Goal: Information Seeking & Learning: Learn about a topic

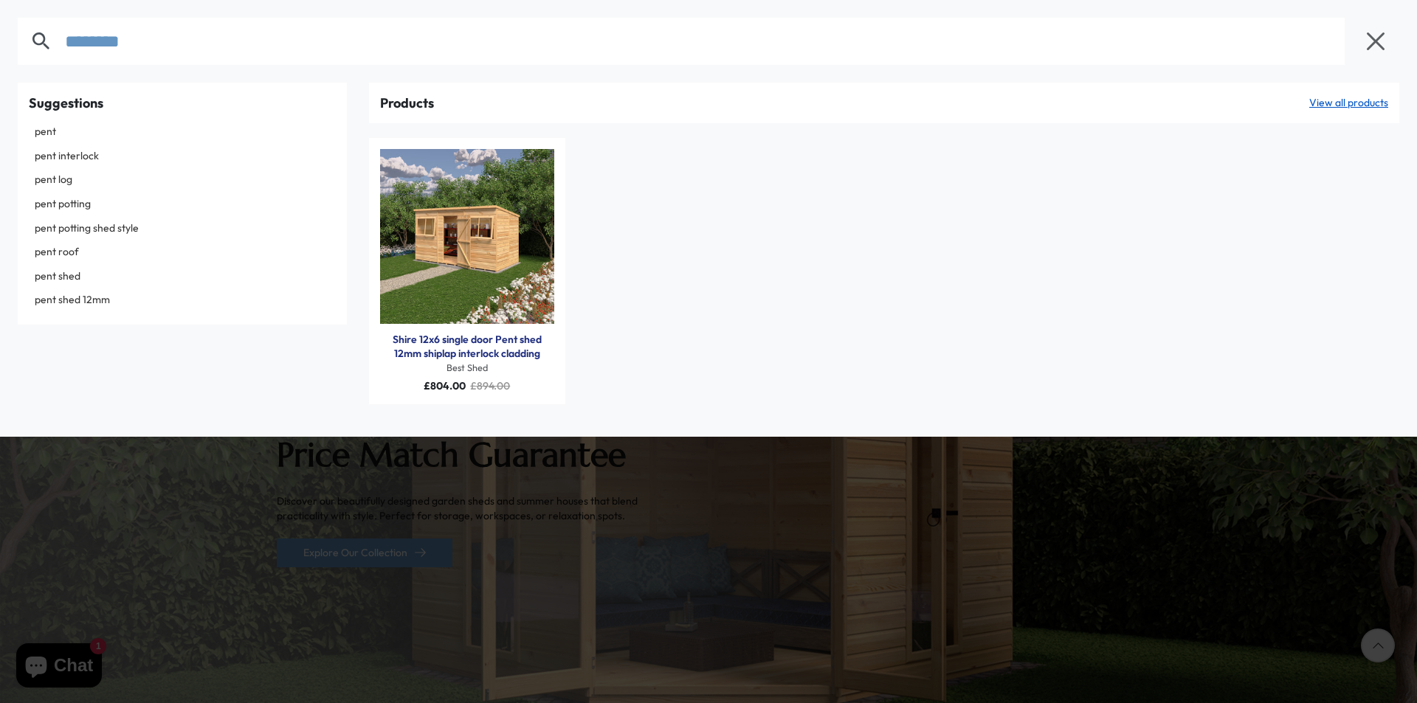
type input "********"
click at [519, 232] on img "Products: Shire 12x6 single door Pent shed 12mm shiplap interlock cladding" at bounding box center [467, 236] width 175 height 175
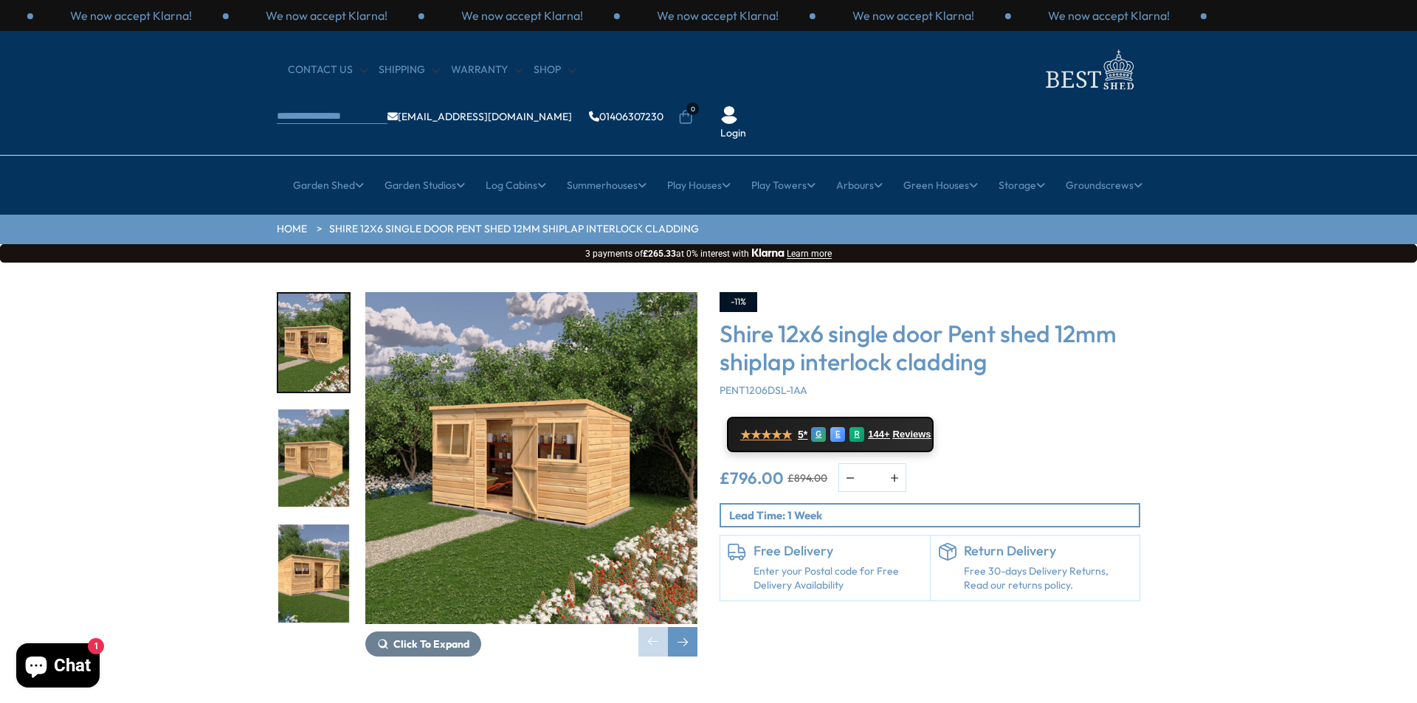
click at [328, 410] on img "2 / 8" at bounding box center [313, 459] width 71 height 98
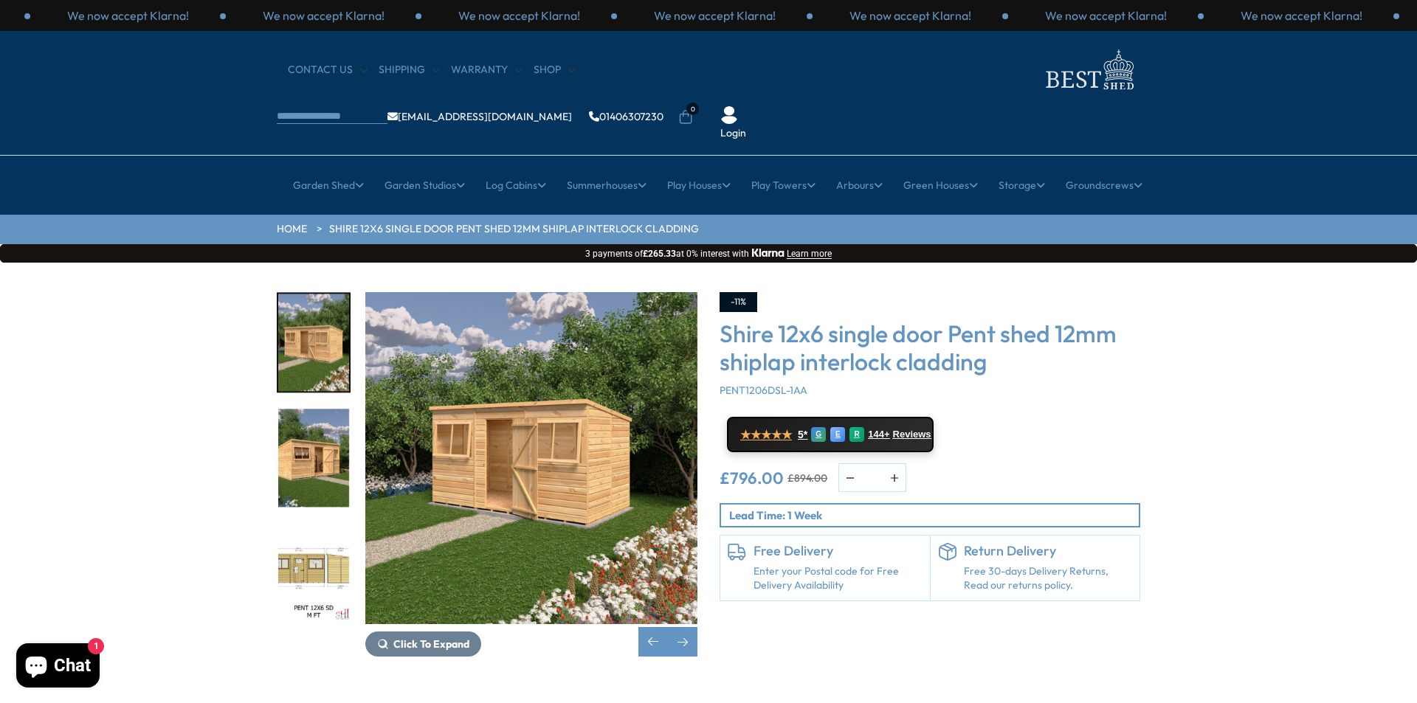
click at [316, 452] on img "3 / 8" at bounding box center [313, 459] width 71 height 98
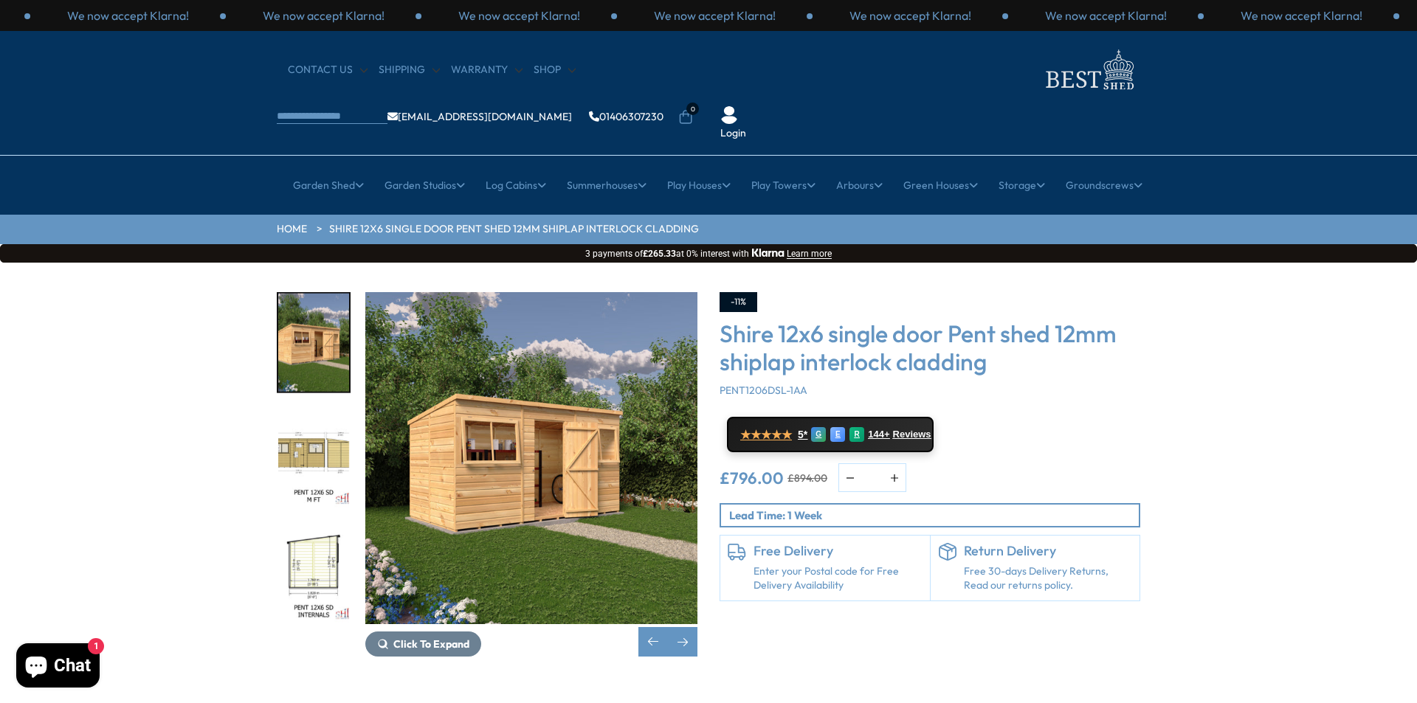
click at [322, 418] on img "4 / 8" at bounding box center [313, 459] width 71 height 98
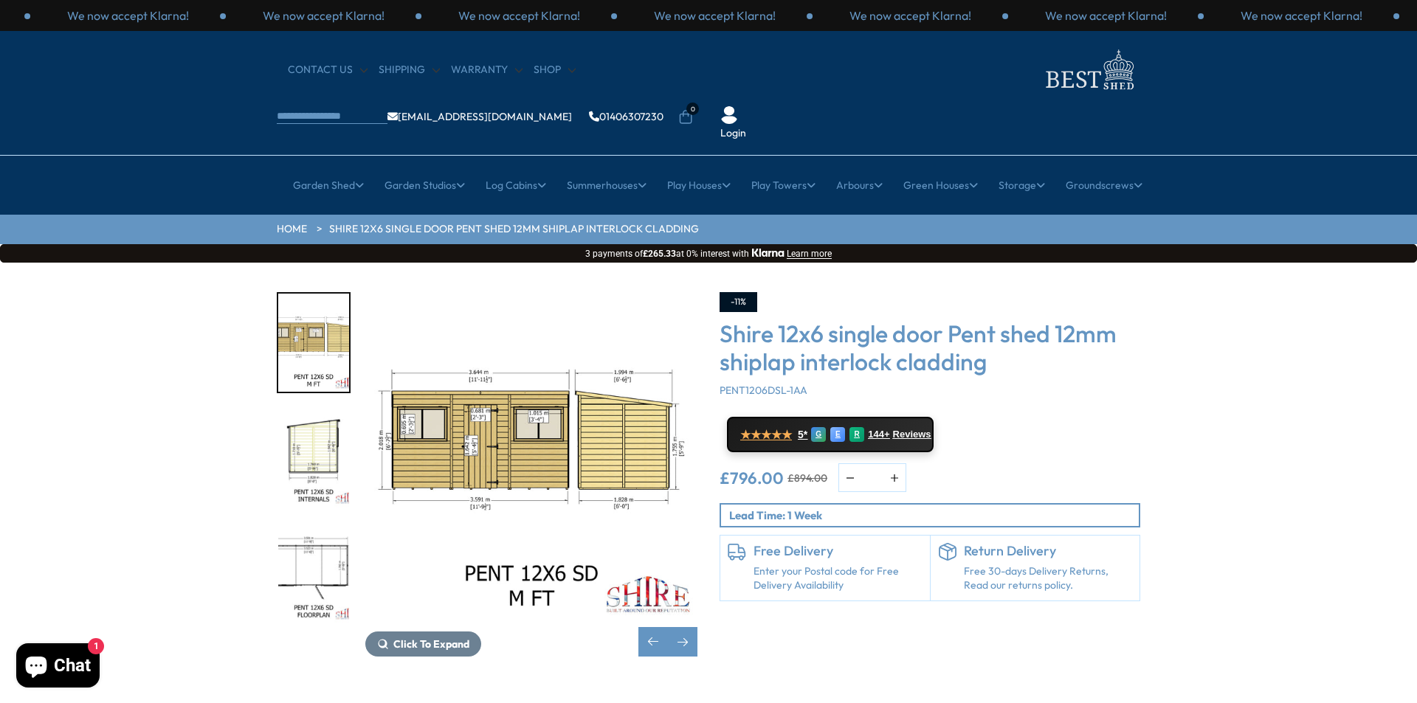
click at [315, 525] on img "6 / 8" at bounding box center [313, 574] width 71 height 98
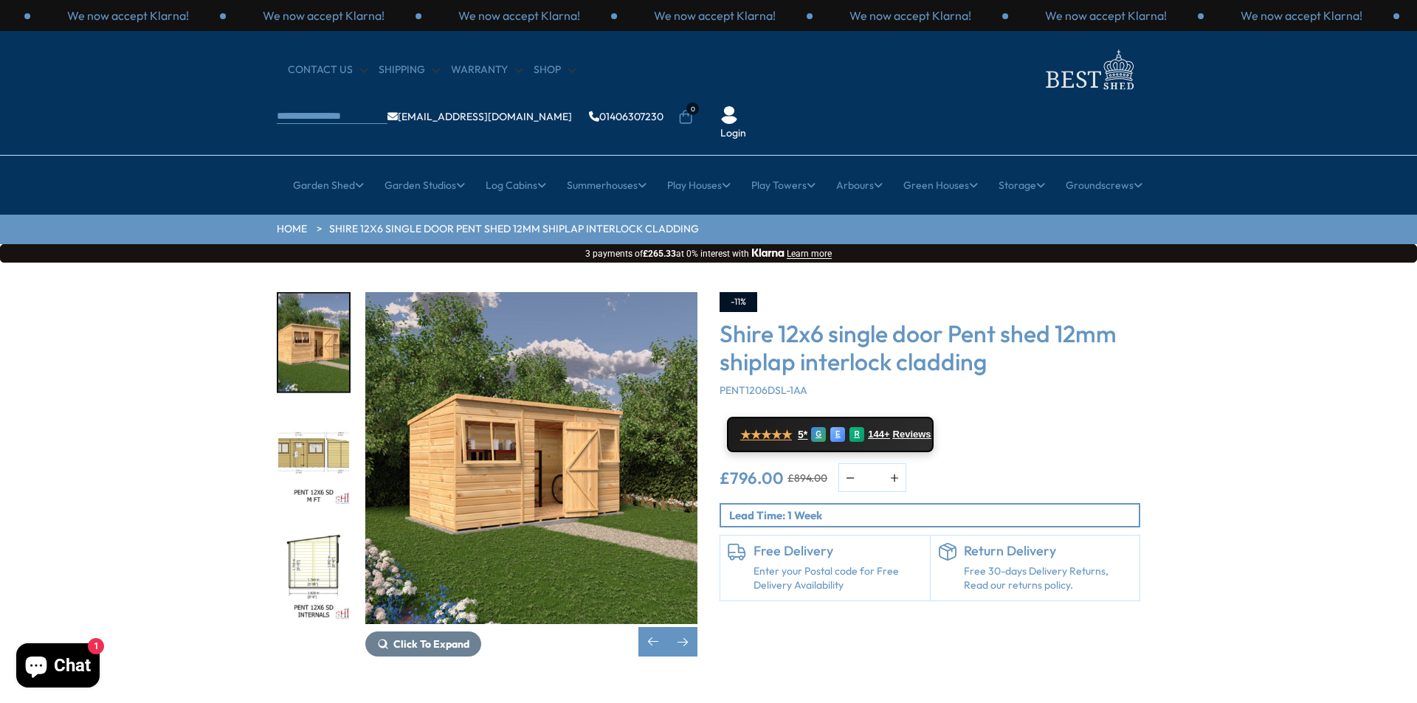
click at [312, 525] on img "5 / 8" at bounding box center [313, 574] width 71 height 98
click at [682, 627] on div "Next slide" at bounding box center [683, 642] width 30 height 30
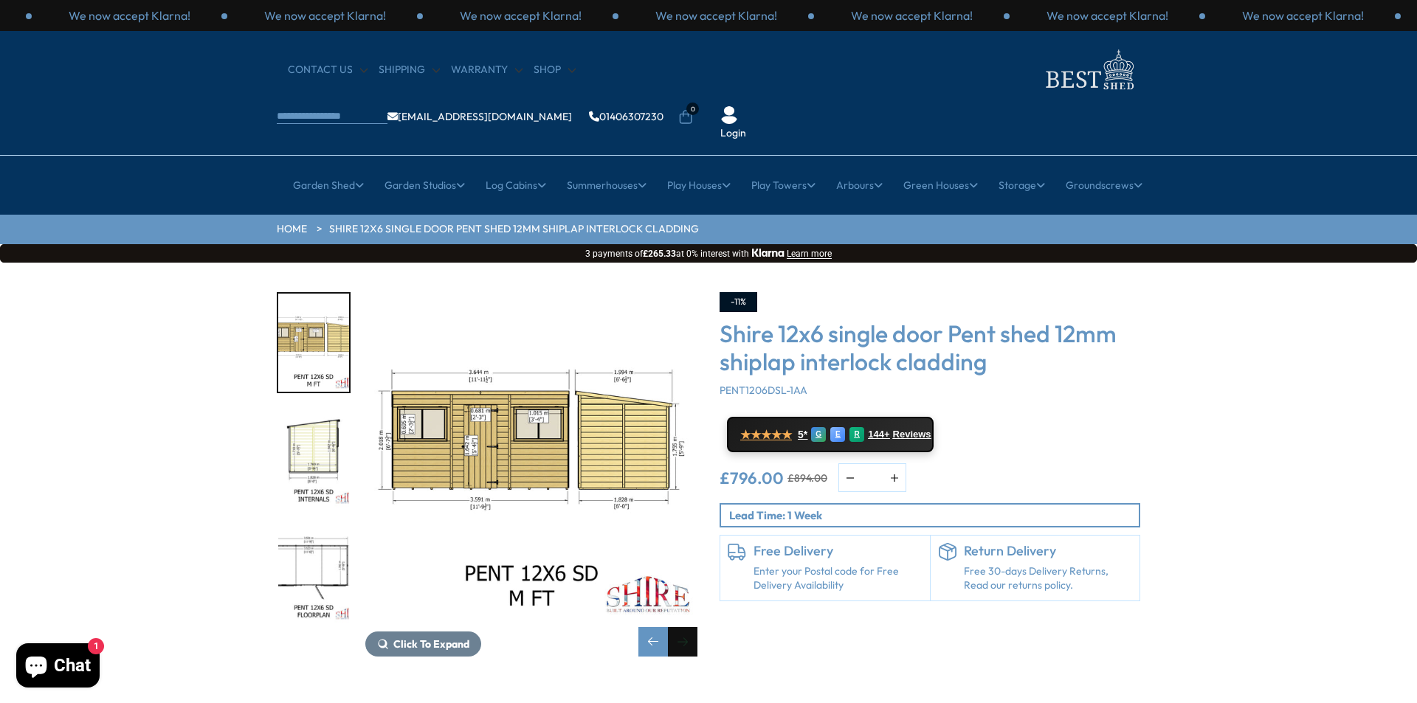
click at [683, 627] on div "Next slide" at bounding box center [683, 642] width 30 height 30
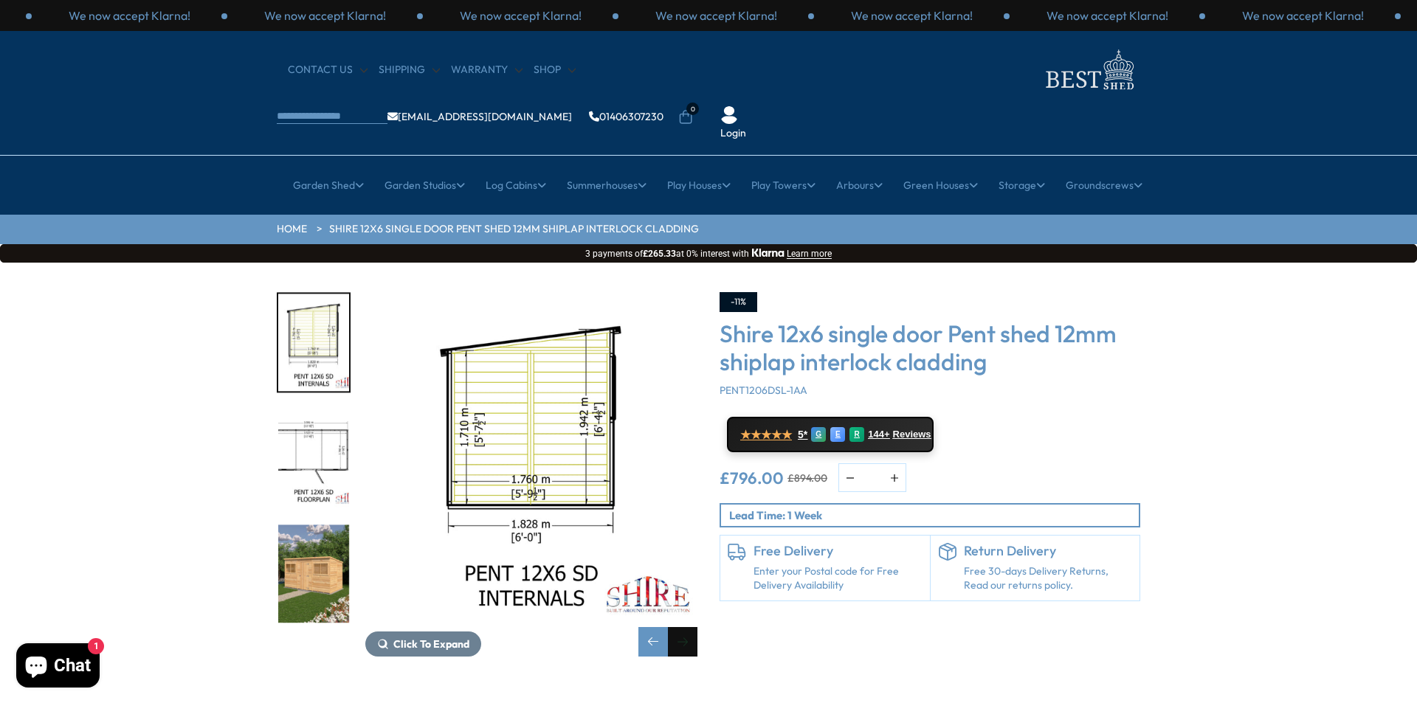
click at [683, 627] on div "Next slide" at bounding box center [683, 642] width 30 height 30
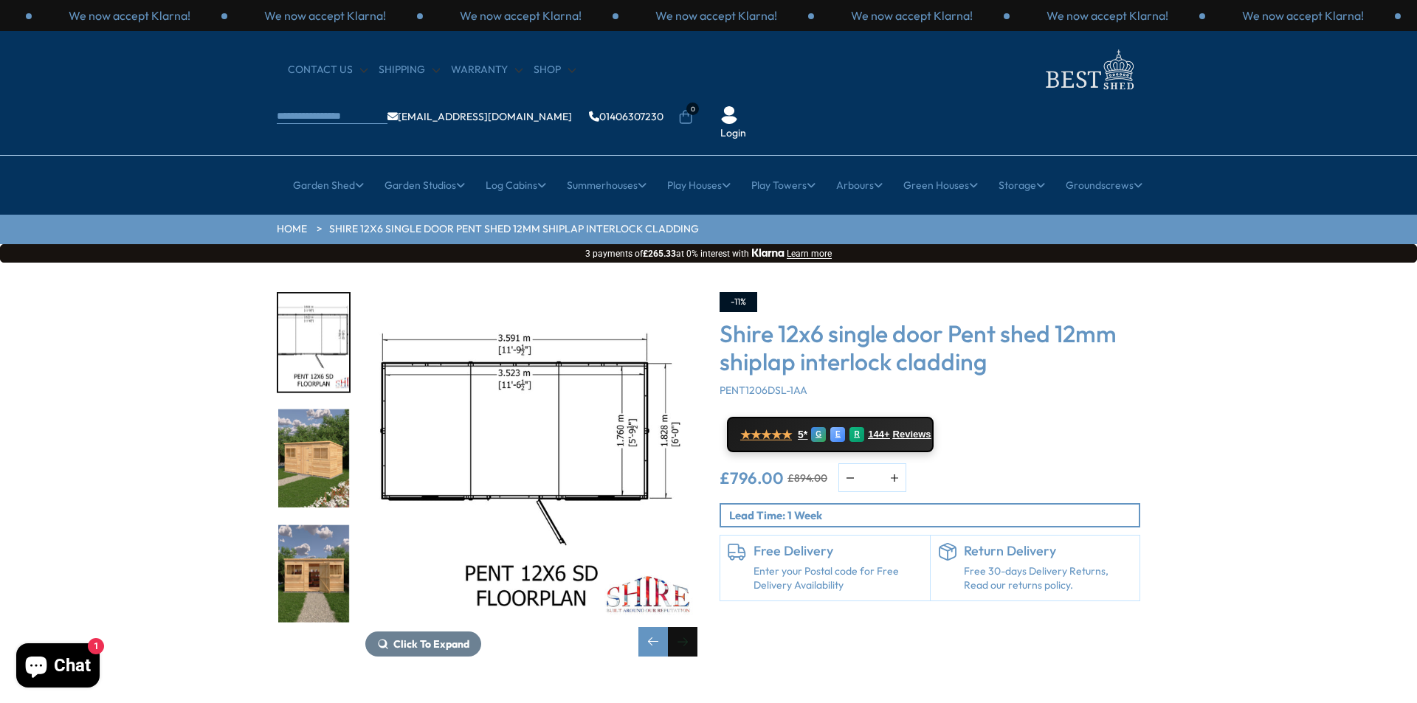
click at [683, 627] on div "Next slide" at bounding box center [683, 642] width 30 height 30
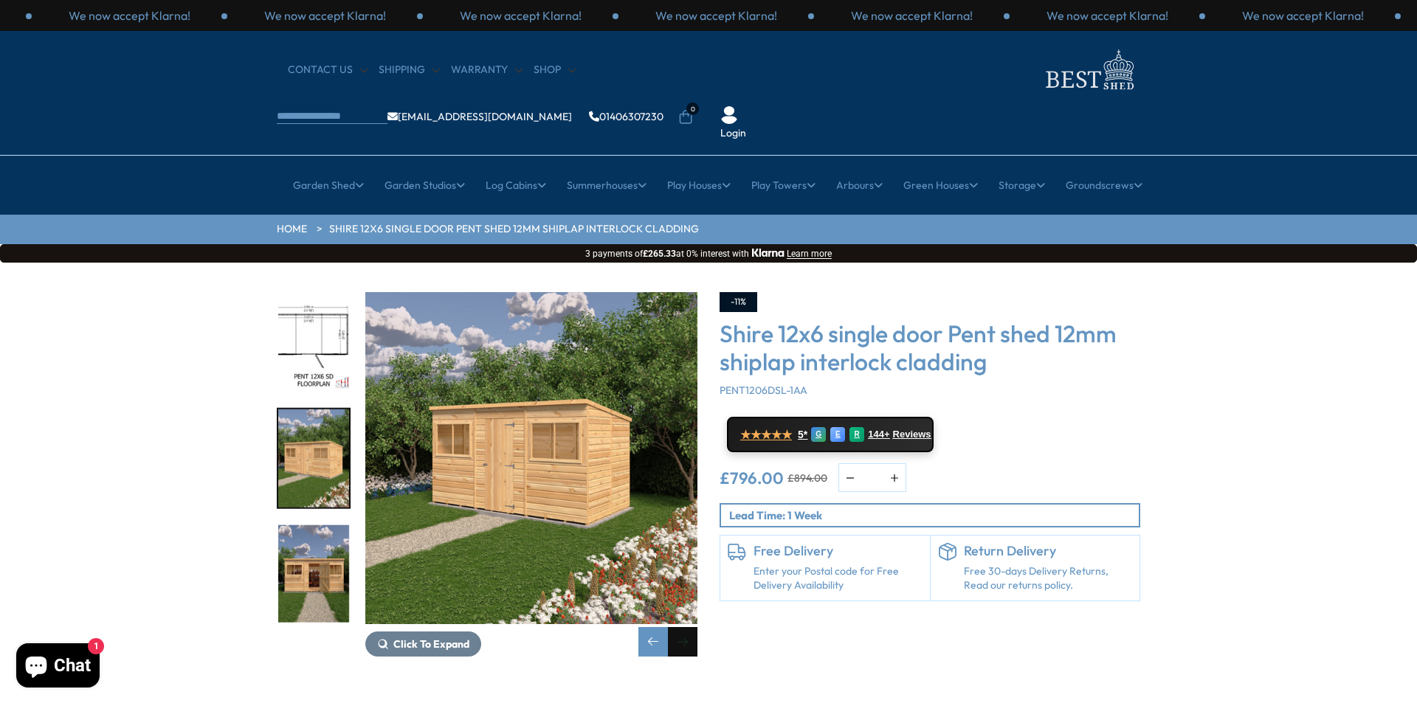
click at [683, 627] on div "Next slide" at bounding box center [683, 642] width 30 height 30
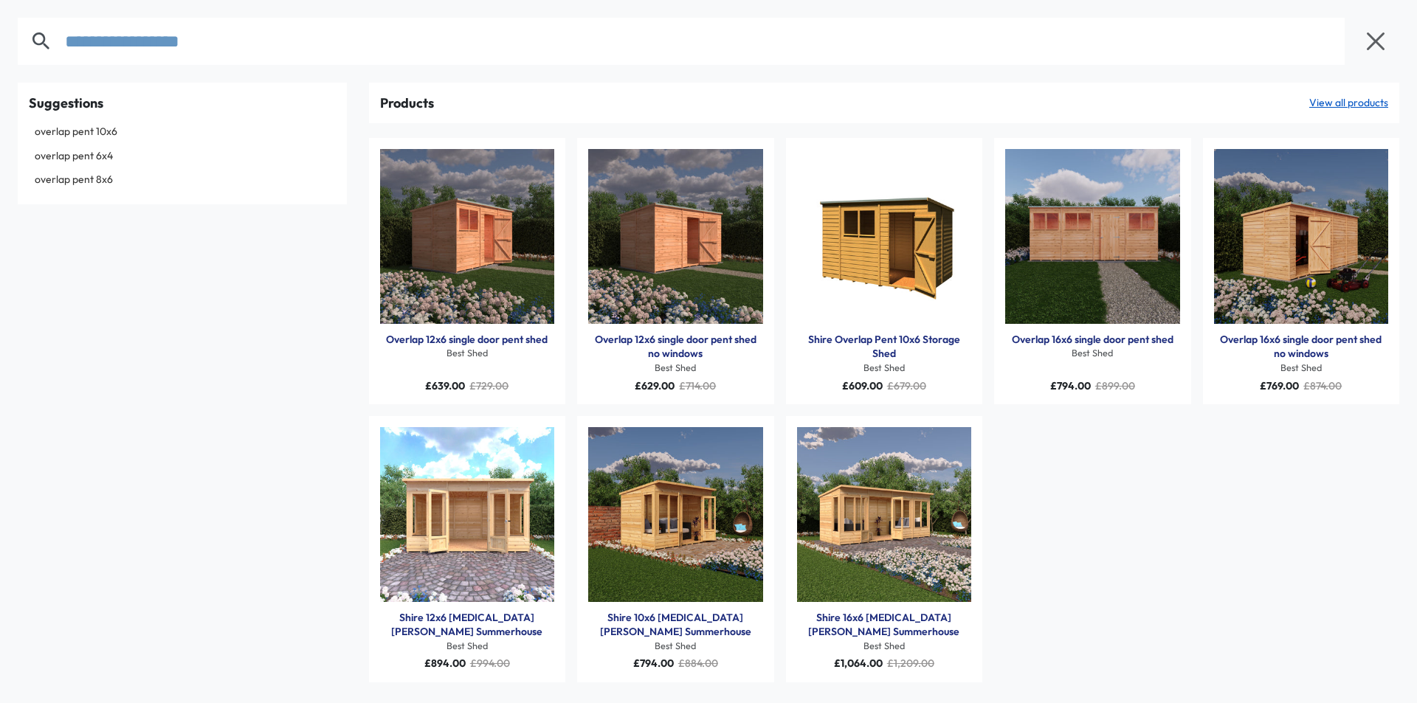
type input "**********"
click at [507, 263] on img "Products: Overlap 12x6 single door pent shed" at bounding box center [467, 236] width 175 height 175
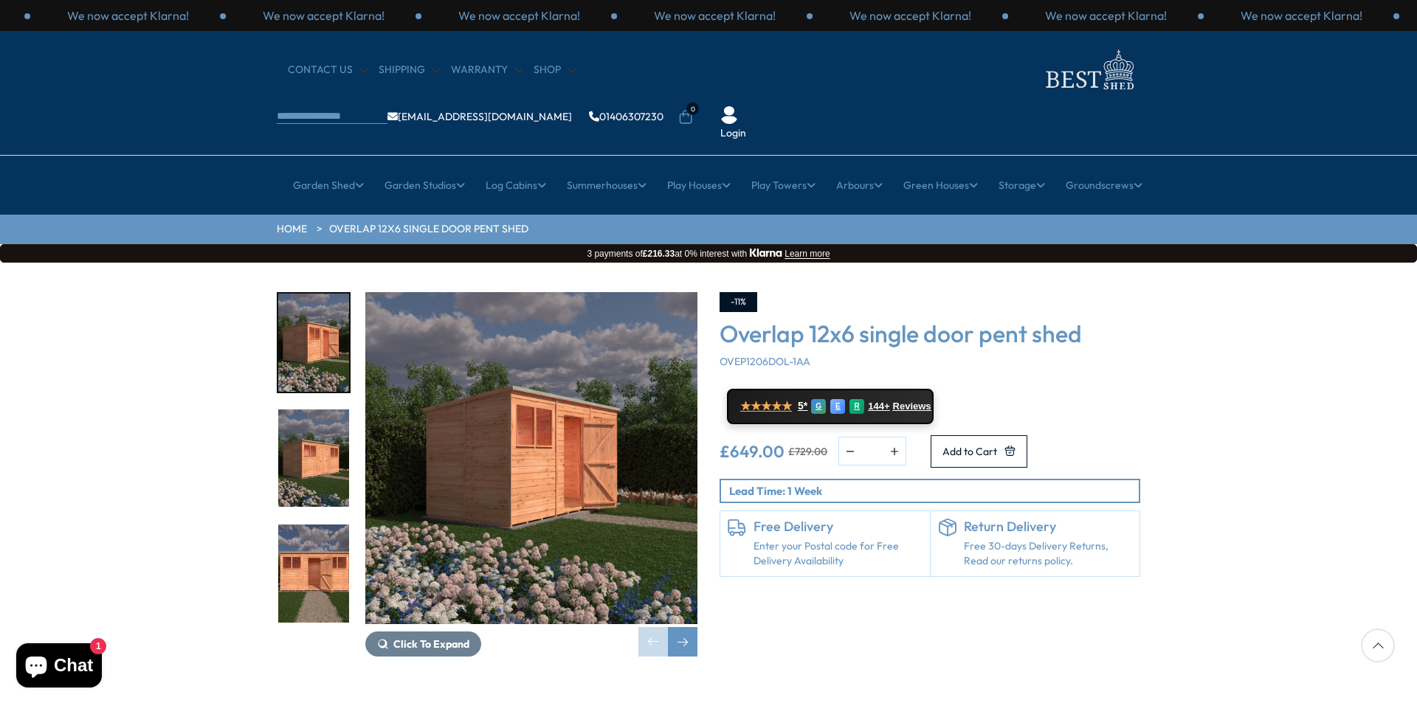
click at [299, 318] on img "1 / 13" at bounding box center [313, 343] width 71 height 98
click at [306, 410] on img "2 / 13" at bounding box center [313, 459] width 71 height 98
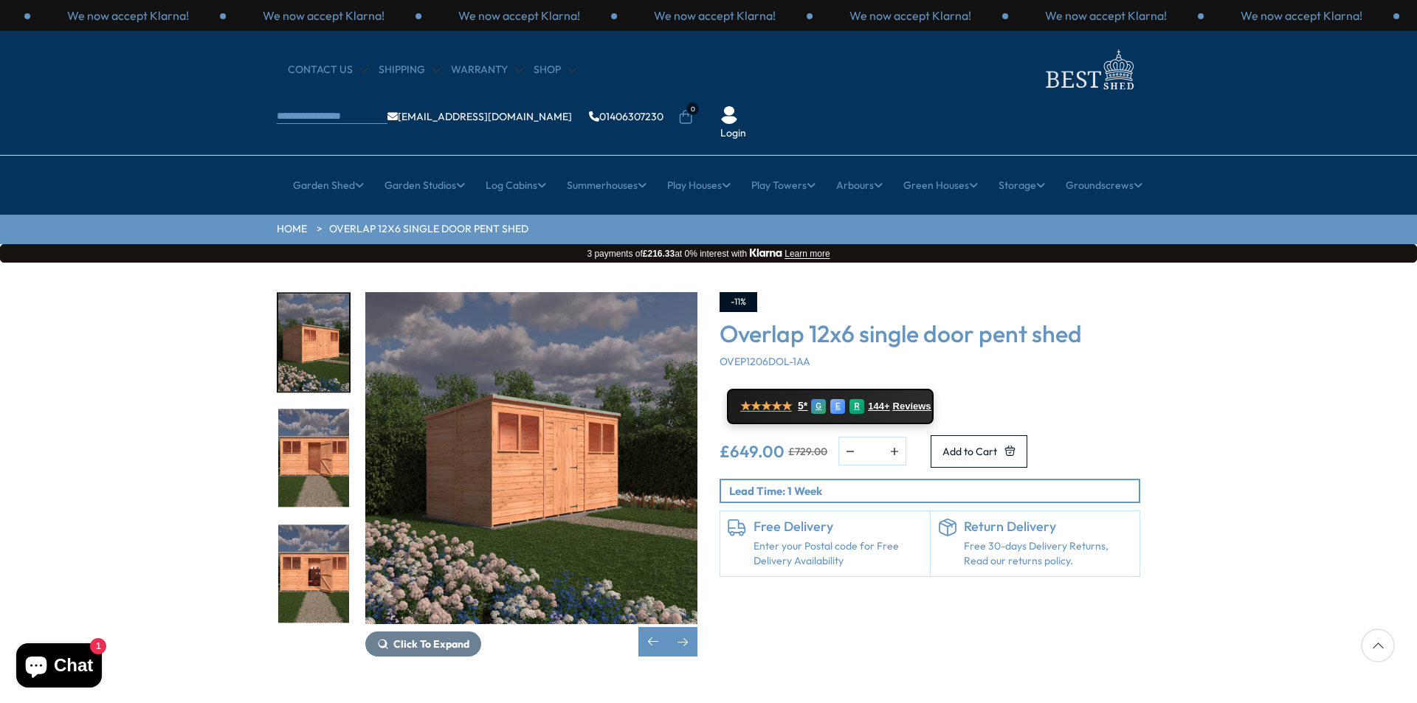
click at [413, 638] on span "Click To Expand" at bounding box center [431, 644] width 76 height 13
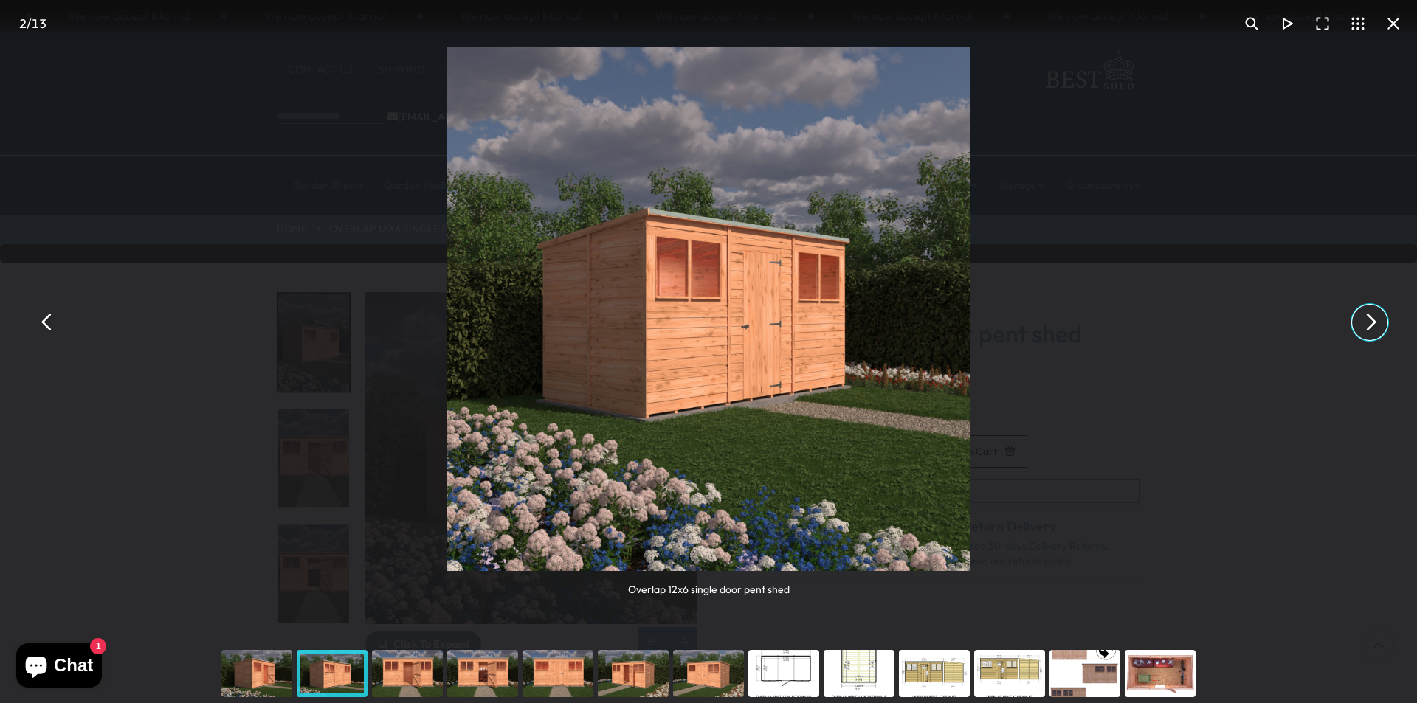
click at [1374, 324] on button "You can close this modal content with the ESC key" at bounding box center [1369, 322] width 35 height 35
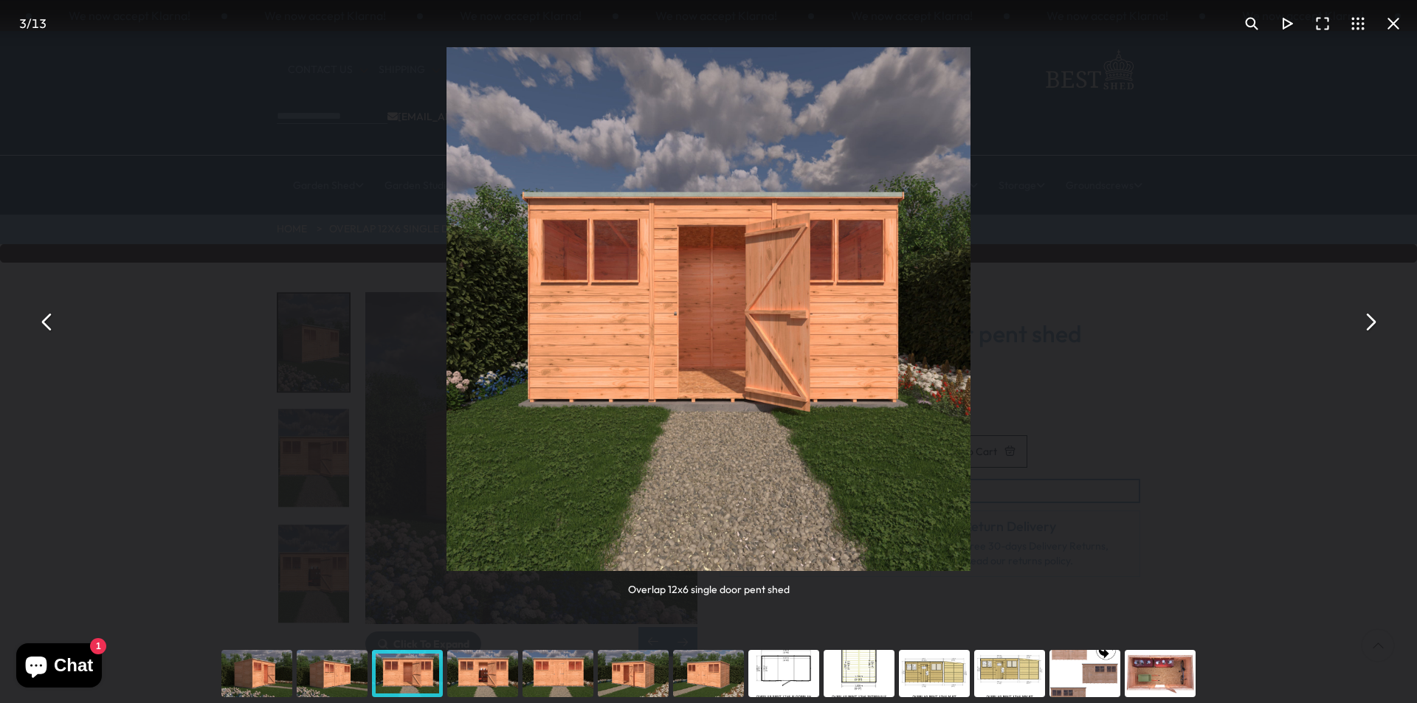
click at [1374, 324] on button "You can close this modal content with the ESC key" at bounding box center [1369, 322] width 35 height 35
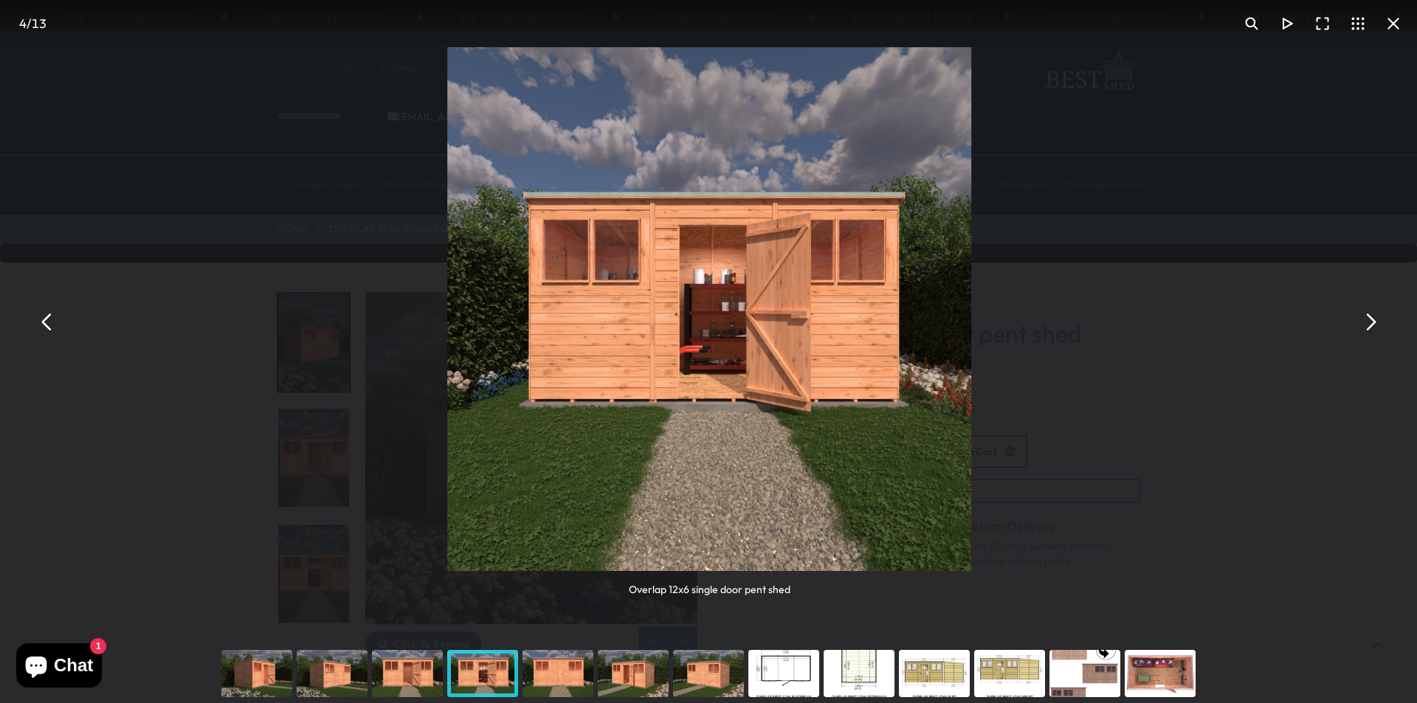
click at [1374, 324] on button "You can close this modal content with the ESC key" at bounding box center [1369, 322] width 35 height 35
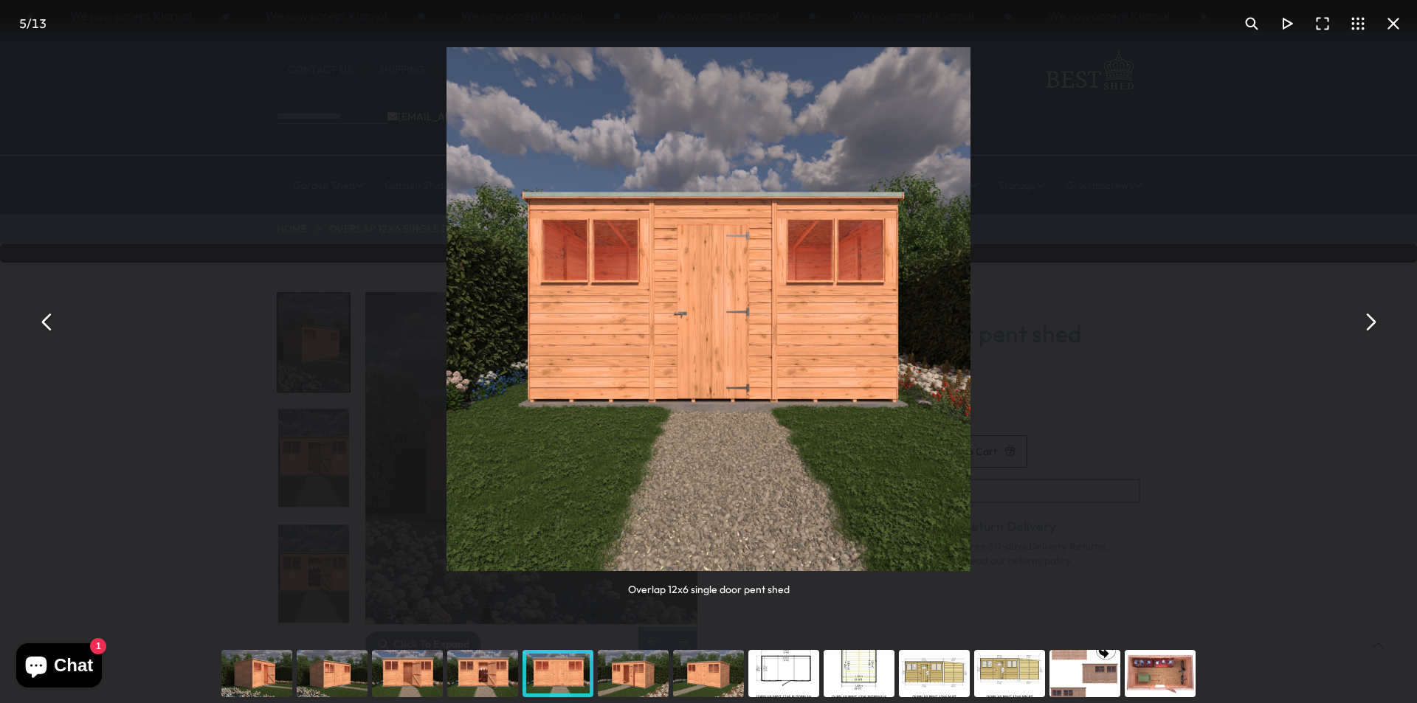
click at [1372, 324] on button "You can close this modal content with the ESC key" at bounding box center [1369, 322] width 35 height 35
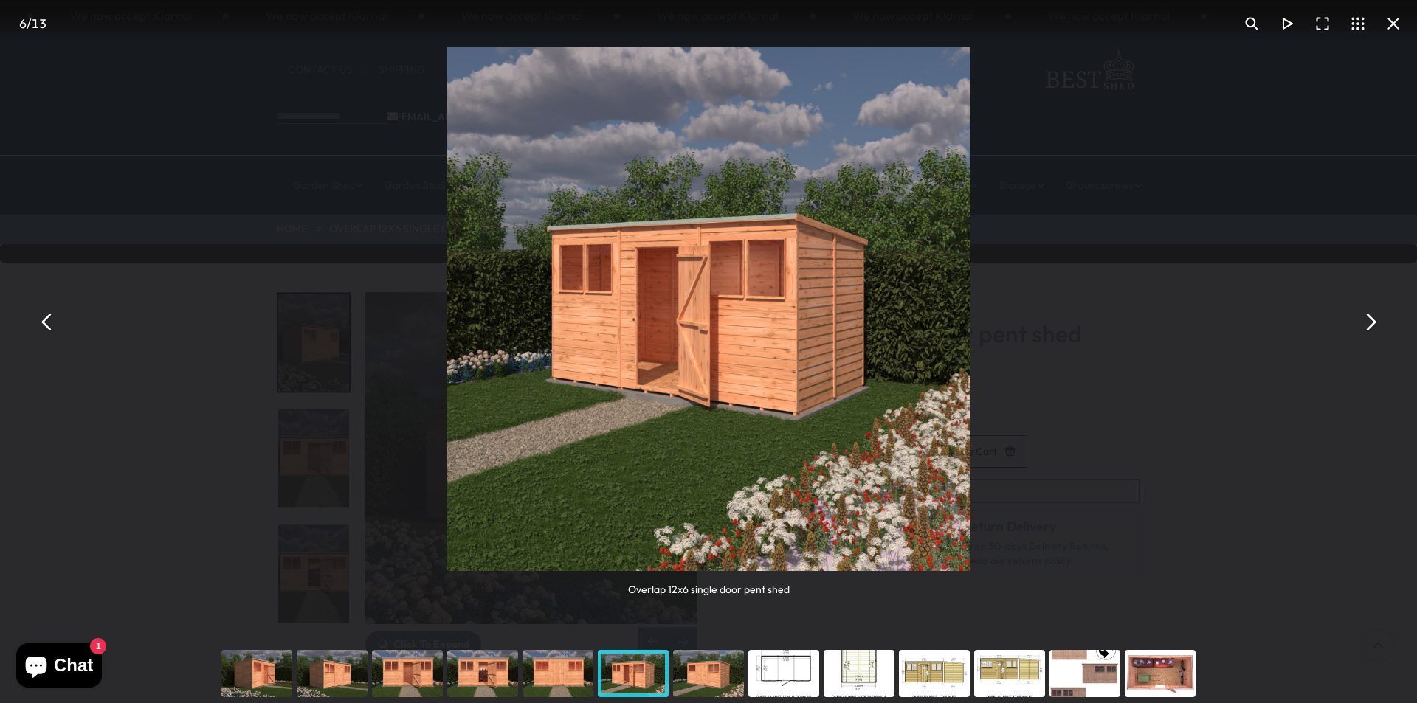
click at [1372, 324] on button "You can close this modal content with the ESC key" at bounding box center [1369, 322] width 35 height 35
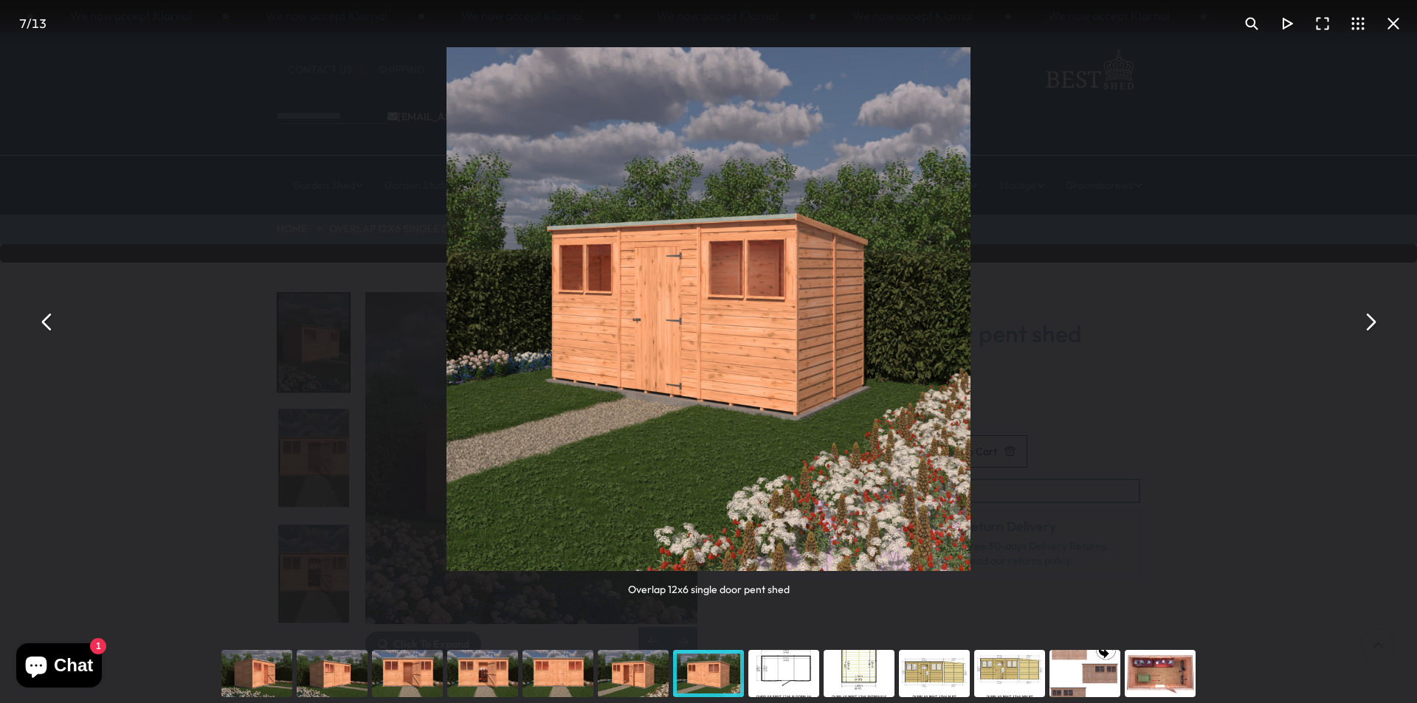
click at [1392, 24] on button "You can close this modal content with the ESC key" at bounding box center [1392, 23] width 35 height 35
